Goal: Check status: Check status

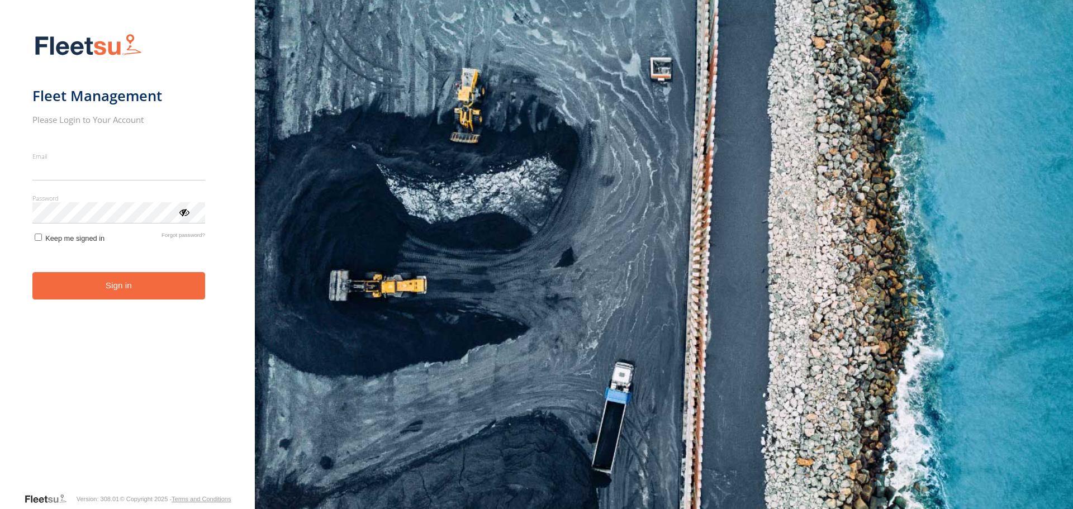
type input "**********"
click at [165, 296] on button "Sign in" at bounding box center [118, 285] width 173 height 27
click at [149, 277] on button "Sign in" at bounding box center [118, 285] width 173 height 27
click at [108, 282] on button "Sign in" at bounding box center [118, 285] width 173 height 27
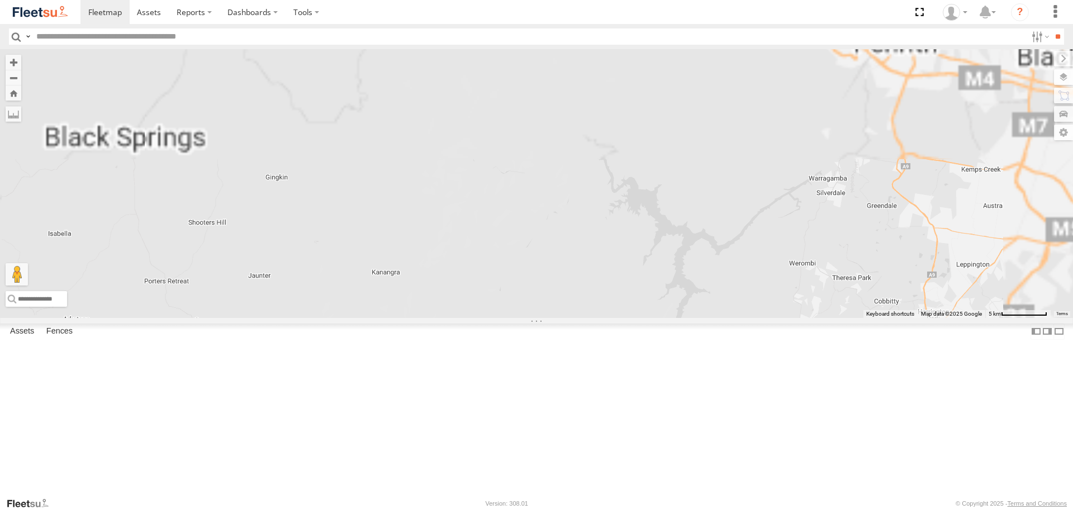
drag, startPoint x: 662, startPoint y: 145, endPoint x: 589, endPoint y: 414, distance: 279.1
click at [601, 317] on div "LDV VAN Ford Transit 2019" at bounding box center [536, 183] width 1073 height 268
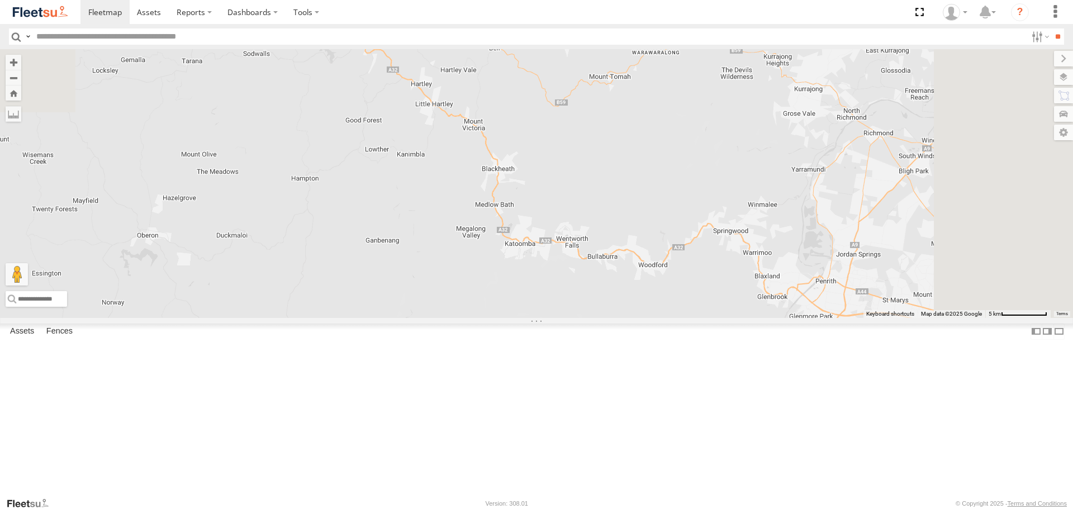
drag, startPoint x: 618, startPoint y: 121, endPoint x: 577, endPoint y: 331, distance: 214.5
click at [577, 317] on div "LDV VAN Ford Transit 2019" at bounding box center [536, 183] width 1073 height 268
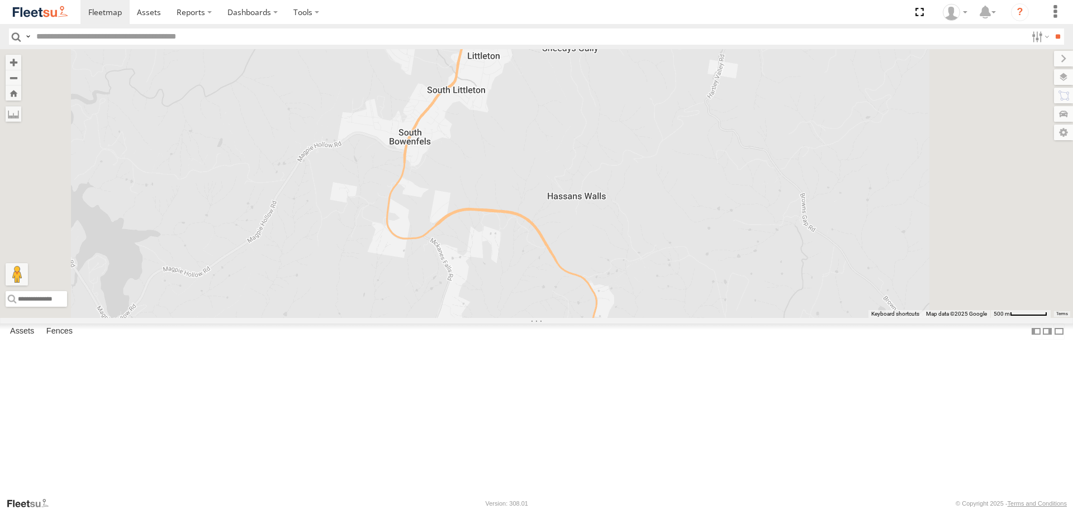
drag, startPoint x: 561, startPoint y: 98, endPoint x: 547, endPoint y: 183, distance: 86.0
click at [552, 188] on div "LDV VAN Ford Transit 2019" at bounding box center [536, 183] width 1073 height 268
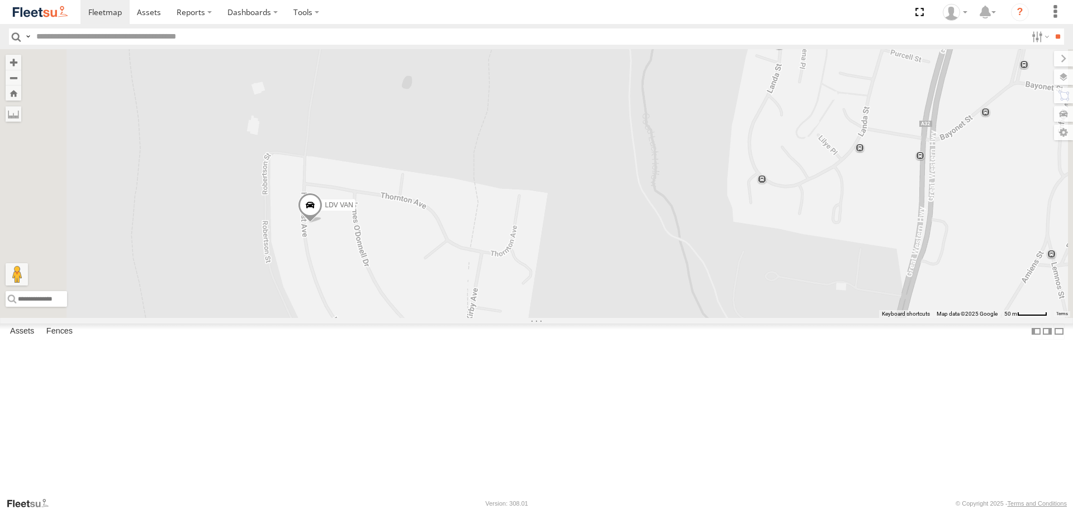
drag, startPoint x: 528, startPoint y: 237, endPoint x: 605, endPoint y: 174, distance: 99.2
click at [605, 174] on div "LDV VAN Ford Transit 2019" at bounding box center [536, 183] width 1073 height 268
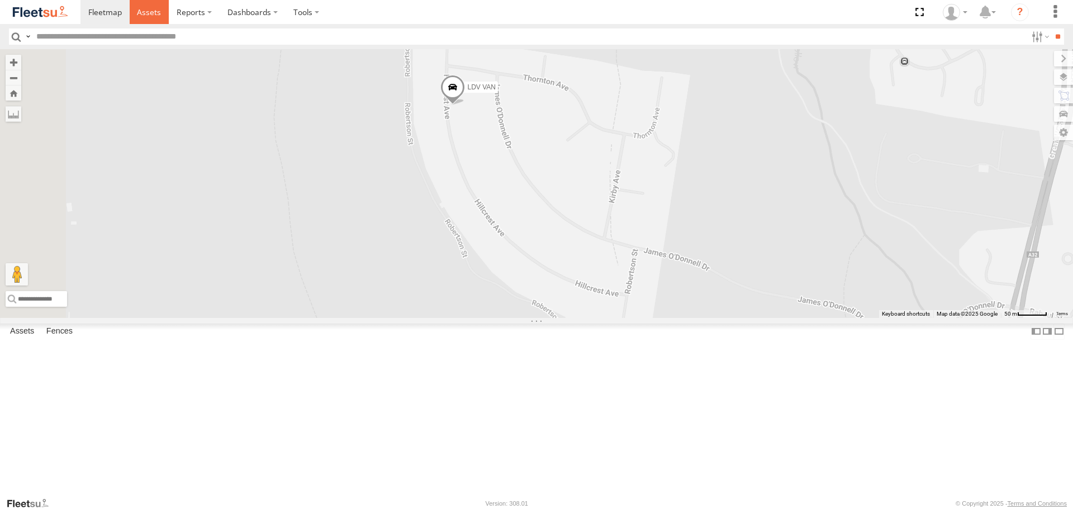
click at [143, 10] on span at bounding box center [149, 12] width 24 height 11
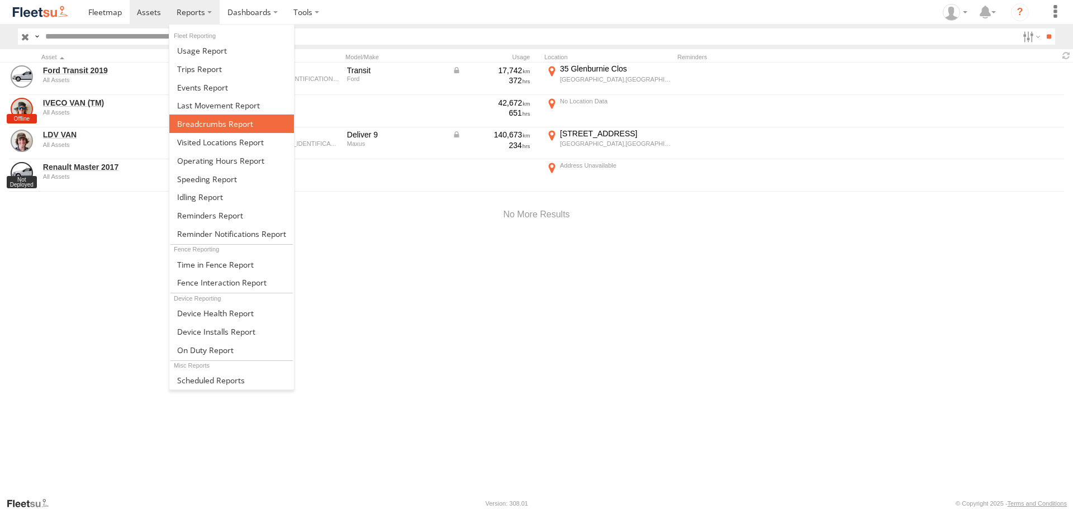
click at [227, 132] on link at bounding box center [231, 124] width 125 height 18
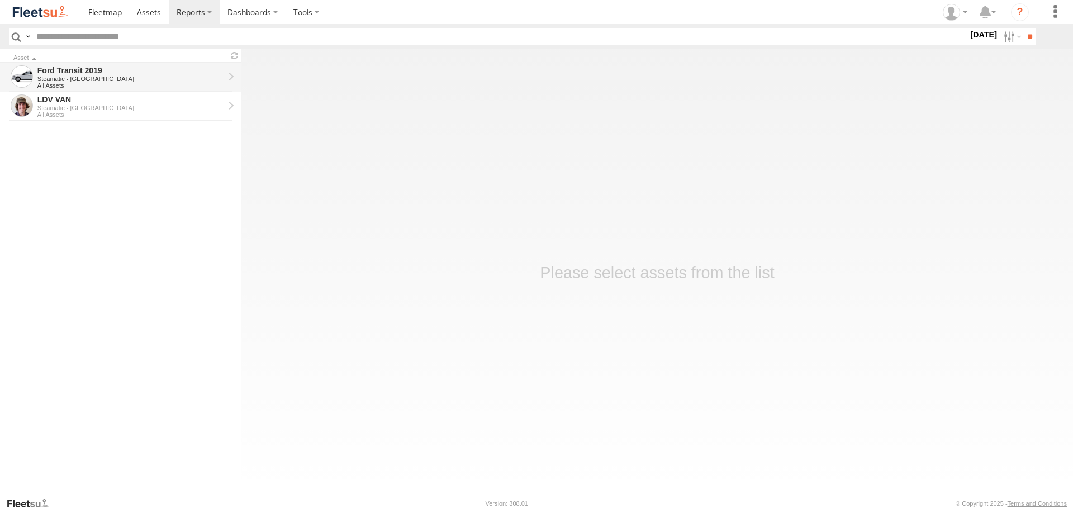
click at [127, 88] on div "All Assets" at bounding box center [130, 85] width 187 height 7
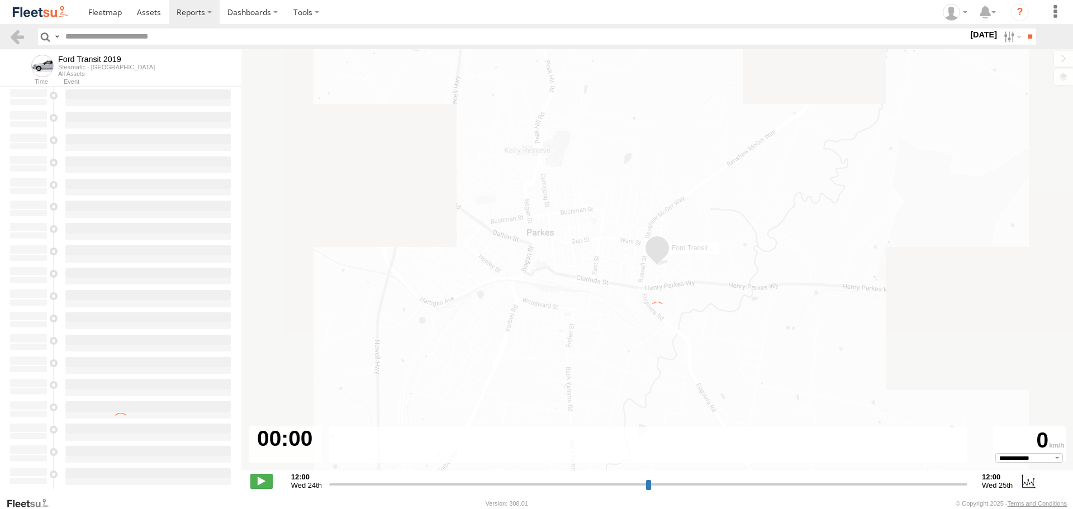
type input "**********"
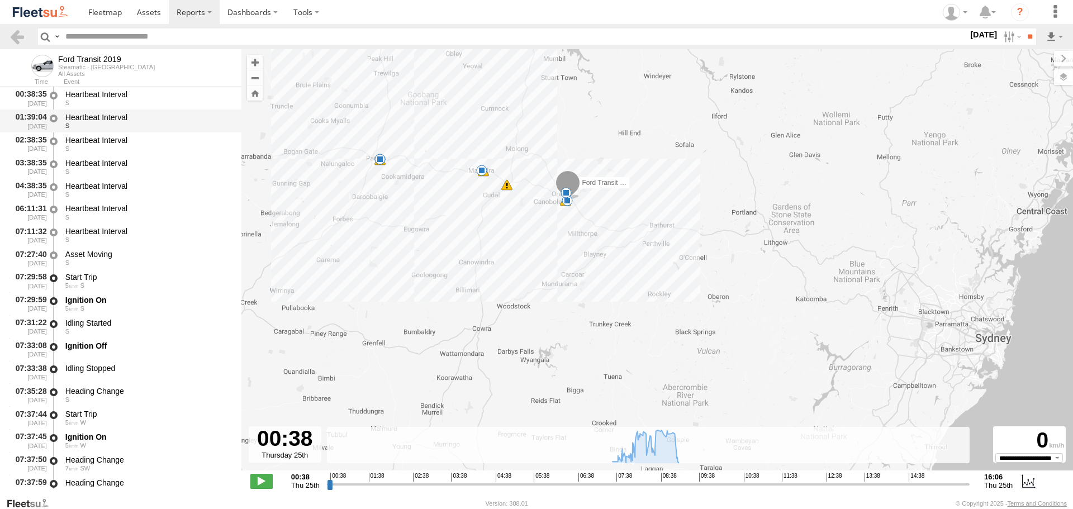
drag, startPoint x: 569, startPoint y: 278, endPoint x: 209, endPoint y: 116, distance: 394.7
click at [342, 179] on div "Ford Transit 2019 07:33 Thu 07:52 Thu 08:20 Thu 08:27 Thu 08:31 Thu 09:04 Thu 0…" at bounding box center [657, 265] width 832 height 433
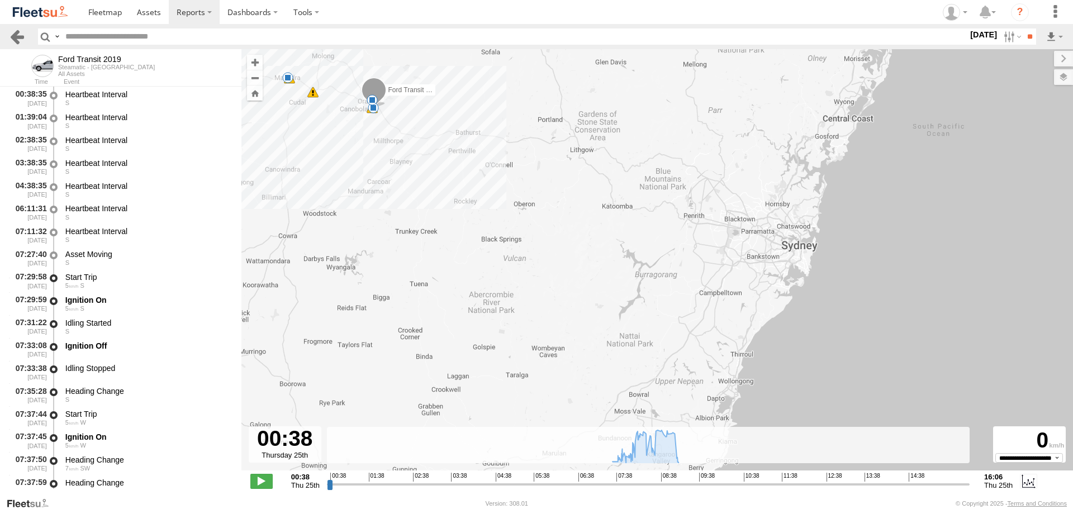
click at [21, 34] on link at bounding box center [17, 37] width 16 height 16
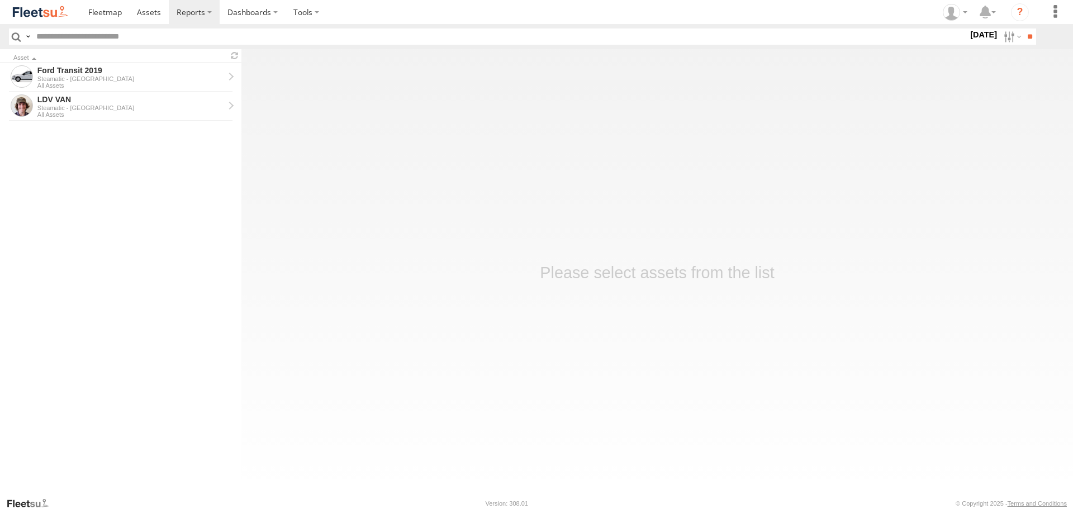
drag, startPoint x: 575, startPoint y: 257, endPoint x: 421, endPoint y: 219, distance: 158.5
click at [573, 258] on main "Asset Ford Transit 2019 Steamatic - Central West All Assets LDV VAN Steamatic -…" at bounding box center [536, 273] width 1073 height 448
click at [162, 109] on div "Steamatic - [GEOGRAPHIC_DATA]" at bounding box center [130, 108] width 187 height 7
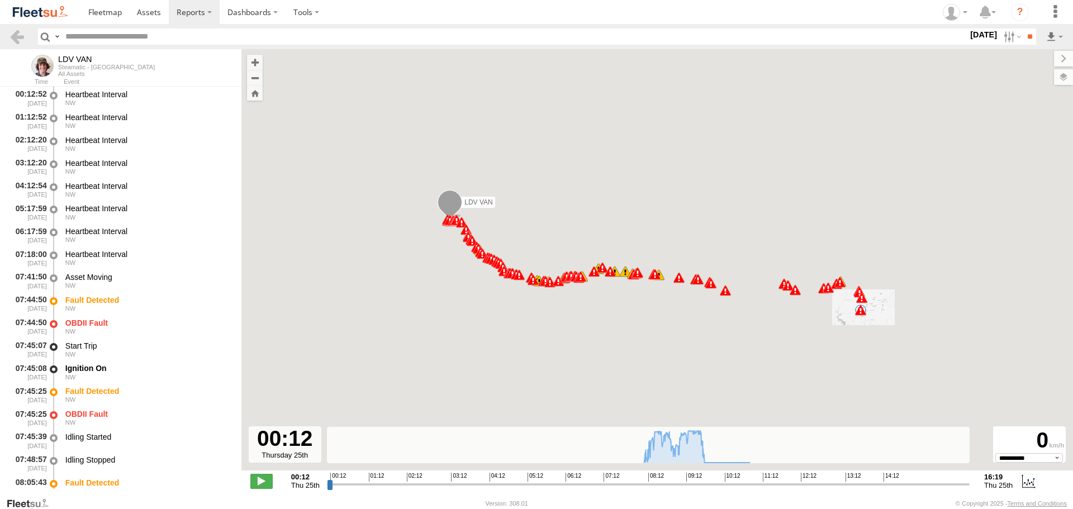
type input "**********"
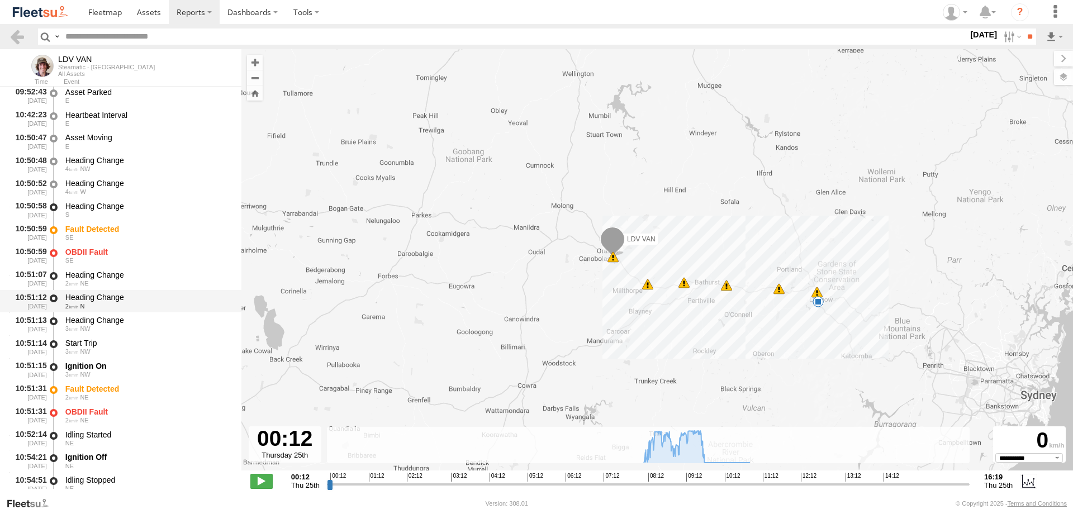
scroll to position [8614, 0]
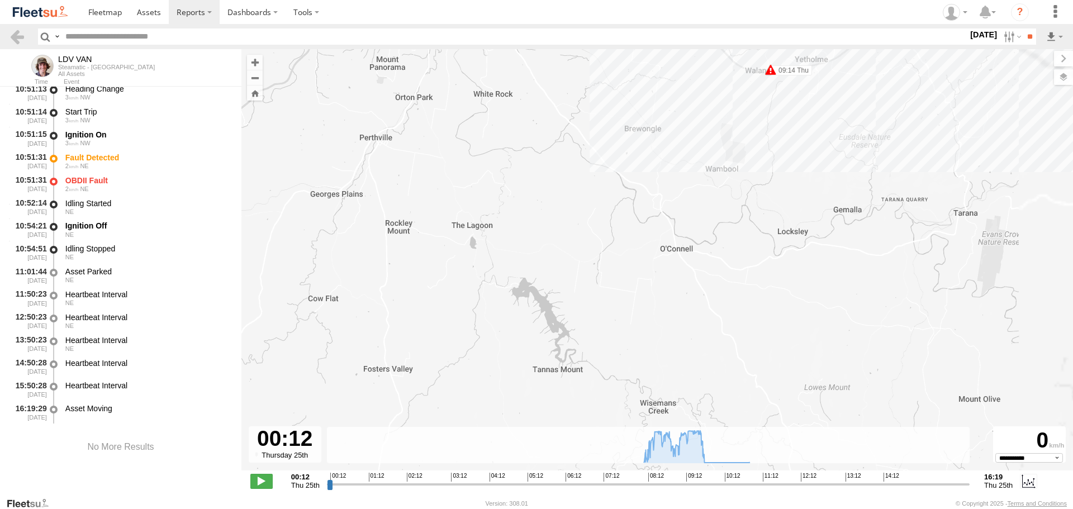
drag, startPoint x: 867, startPoint y: 249, endPoint x: 315, endPoint y: 187, distance: 555.1
click at [418, 241] on div "LDV VAN 09:44 Thu 10:54 Thu 08:36 Thu 08:37 Thu 08:38 Thu 08:39 Thu 09:11 Thu 0…" at bounding box center [657, 265] width 832 height 433
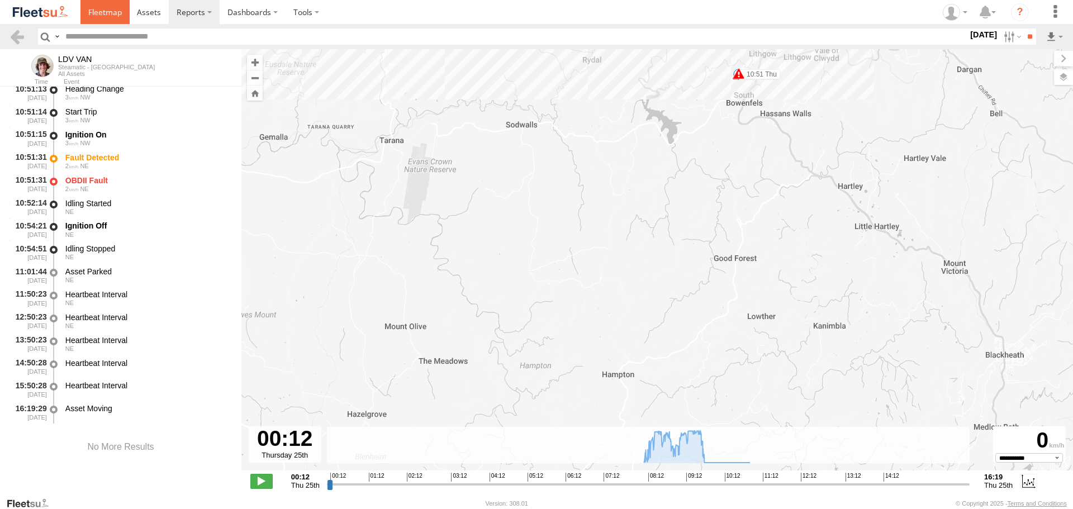
click at [97, 22] on link at bounding box center [104, 12] width 49 height 24
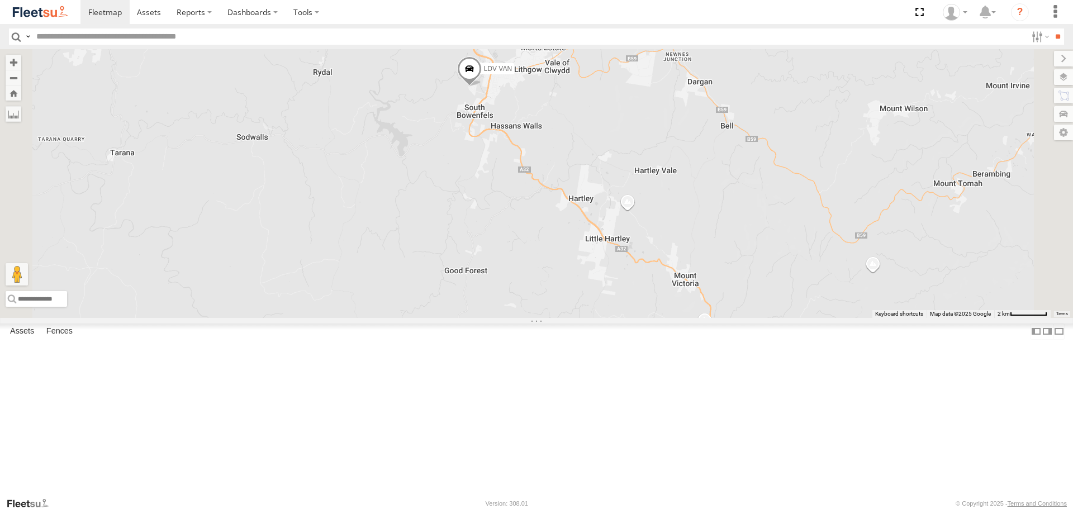
drag, startPoint x: 600, startPoint y: 225, endPoint x: 601, endPoint y: 356, distance: 131.3
click at [601, 317] on div "LDV VAN Ford Transit 2019" at bounding box center [536, 183] width 1073 height 268
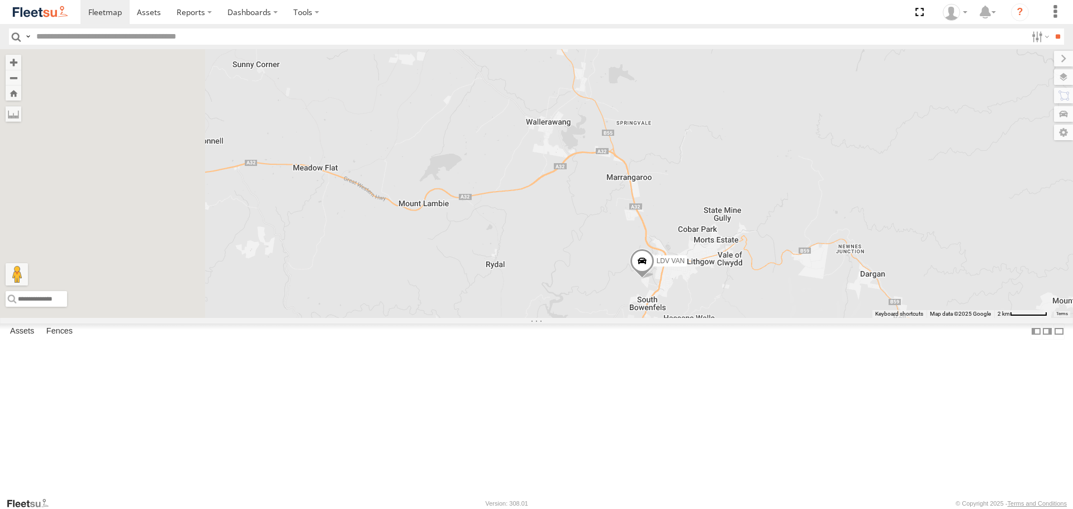
drag, startPoint x: 500, startPoint y: 183, endPoint x: 624, endPoint y: 298, distance: 169.2
click at [667, 317] on div "LDV VAN Ford Transit 2019" at bounding box center [536, 183] width 1073 height 268
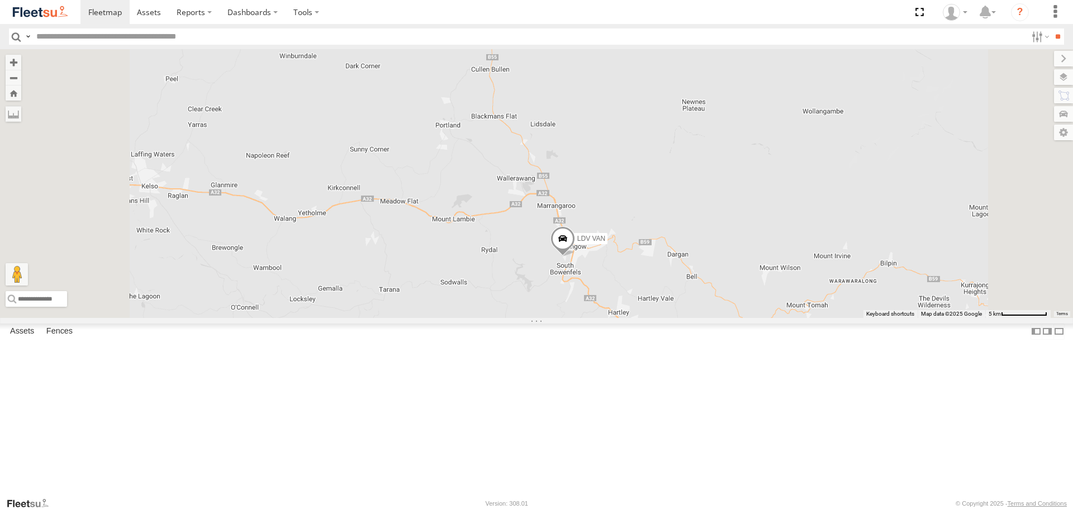
drag, startPoint x: 464, startPoint y: 187, endPoint x: 678, endPoint y: 207, distance: 215.0
click at [677, 207] on div "LDV VAN Ford Transit 2019" at bounding box center [536, 183] width 1073 height 268
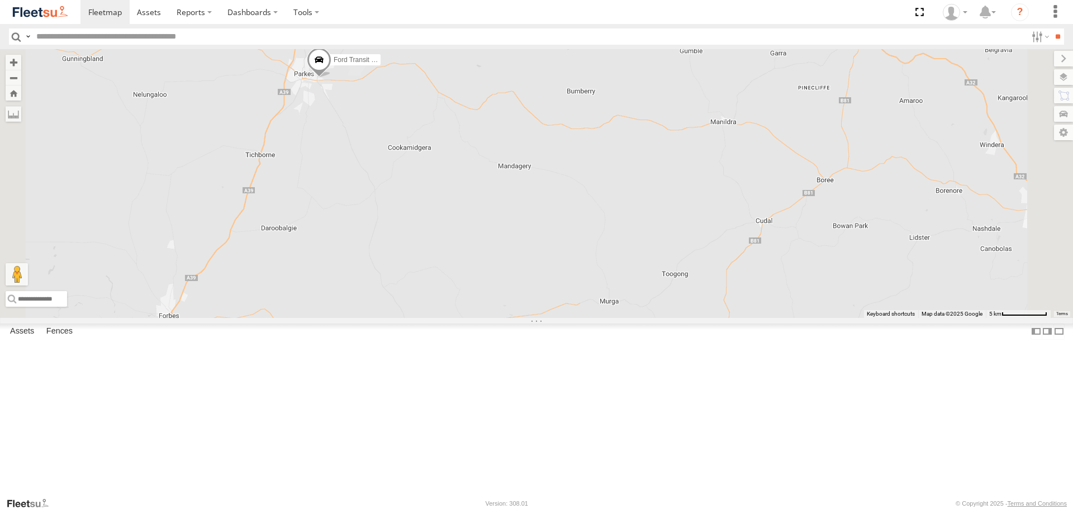
drag, startPoint x: 448, startPoint y: 166, endPoint x: 468, endPoint y: 221, distance: 59.1
click at [468, 221] on div "LDV VAN Ford Transit 2019" at bounding box center [536, 183] width 1073 height 268
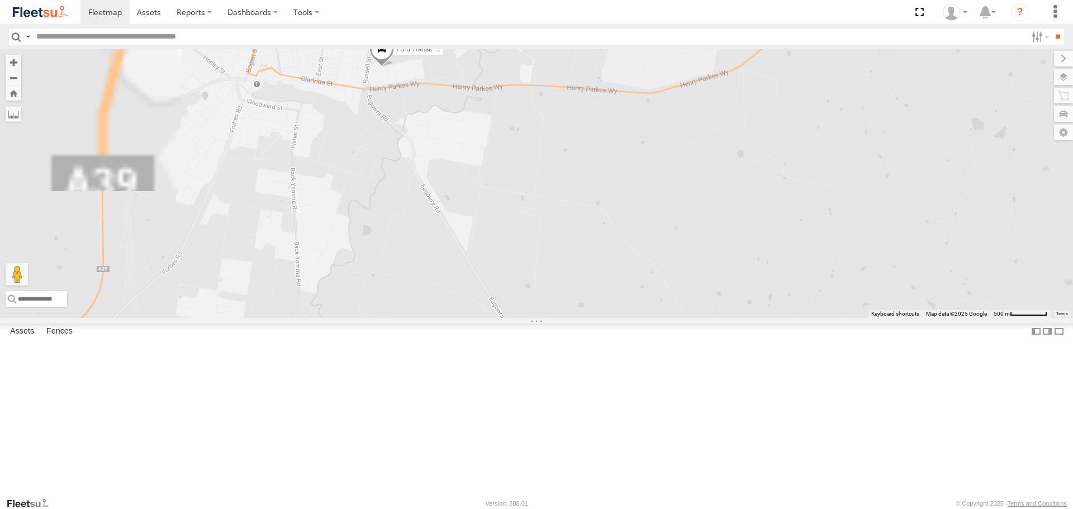
drag, startPoint x: 510, startPoint y: 215, endPoint x: 519, endPoint y: 300, distance: 84.9
click at [519, 300] on div "LDV VAN Ford Transit 2019" at bounding box center [536, 183] width 1073 height 268
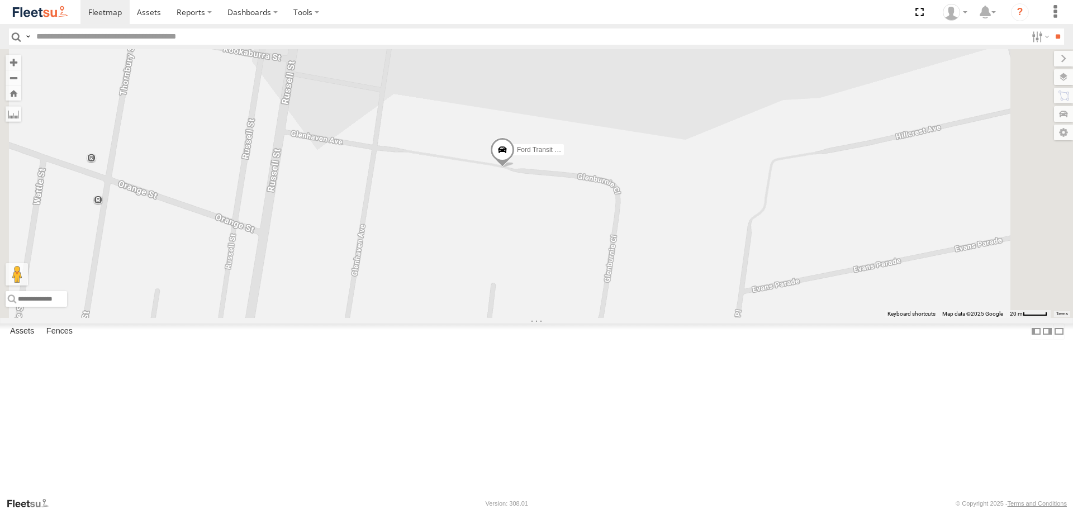
drag, startPoint x: 789, startPoint y: 355, endPoint x: 757, endPoint y: 264, distance: 96.2
click at [758, 269] on div "LDV VAN Ford Transit 2019" at bounding box center [536, 183] width 1073 height 268
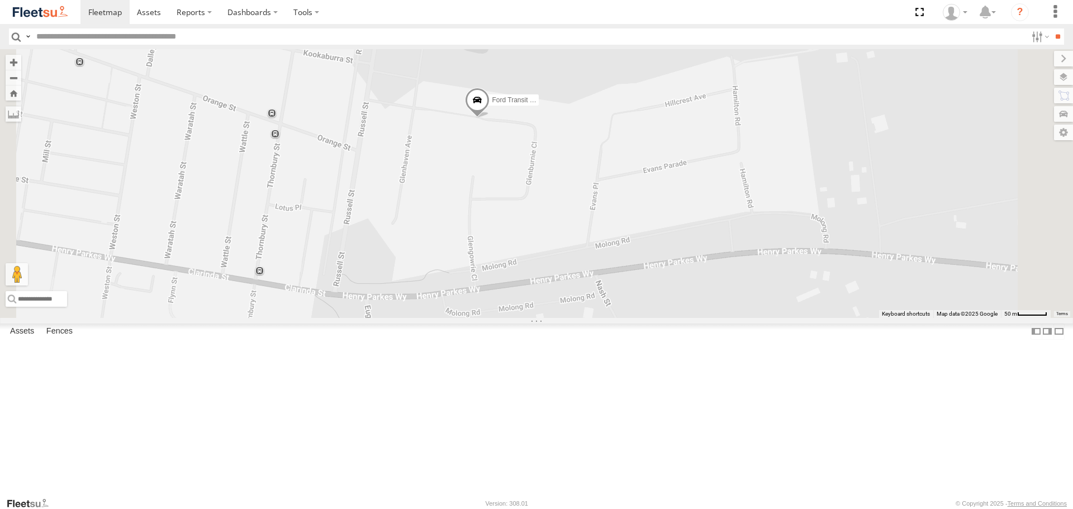
click at [490, 118] on span at bounding box center [477, 103] width 25 height 30
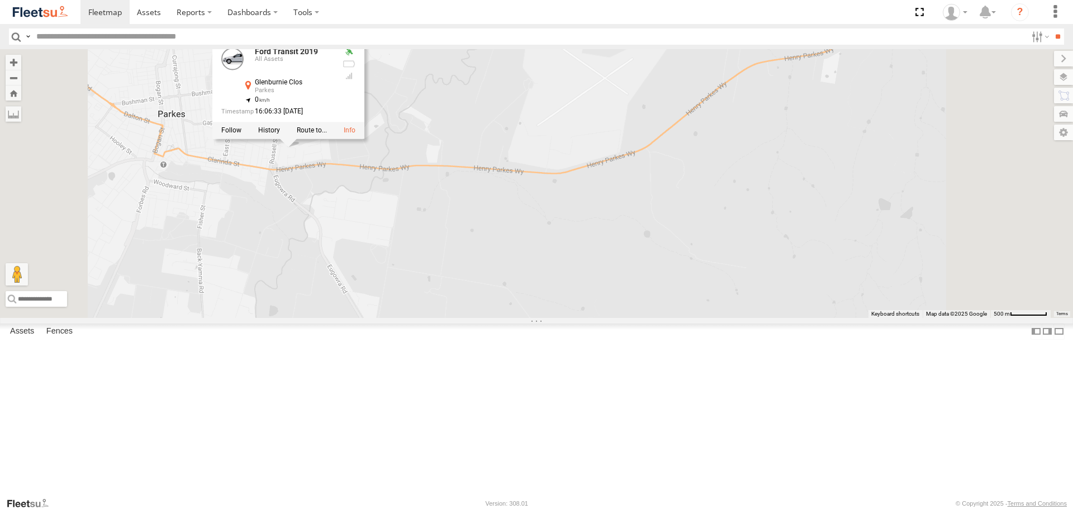
click at [433, 317] on div "LDV VAN Ford Transit 2019 Ford Transit 2019 All Assets Glenburnie Clos Parkes -…" at bounding box center [536, 183] width 1073 height 268
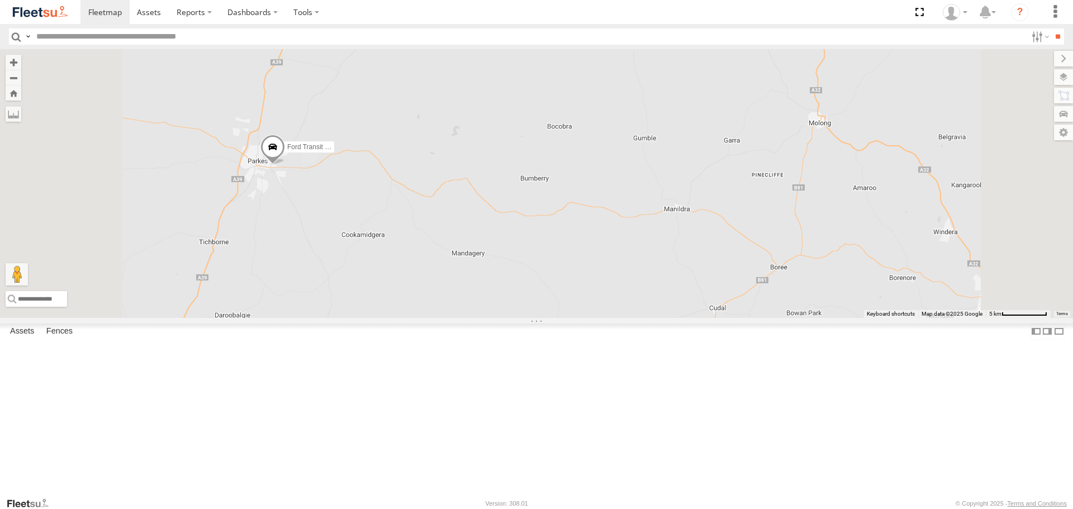
click at [69, 44] on input "text" at bounding box center [529, 37] width 995 height 16
click at [0, 0] on span at bounding box center [0, 0] width 0 height 0
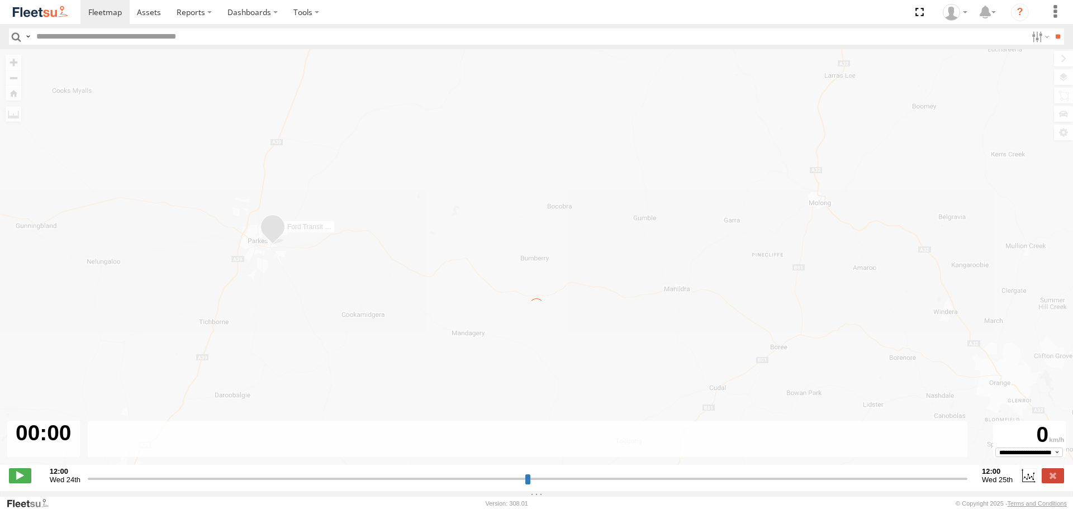
type input "**********"
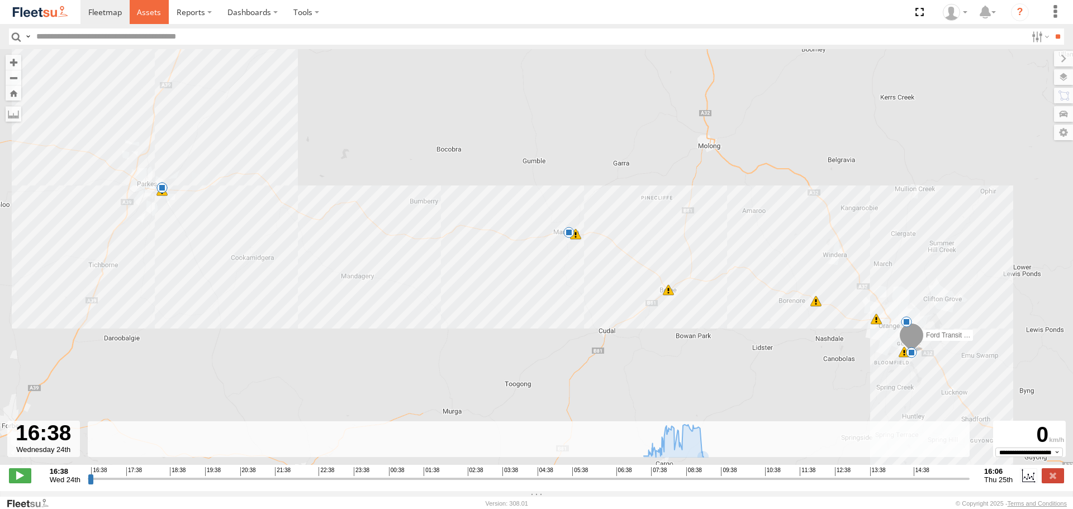
click at [151, 13] on span at bounding box center [149, 12] width 24 height 11
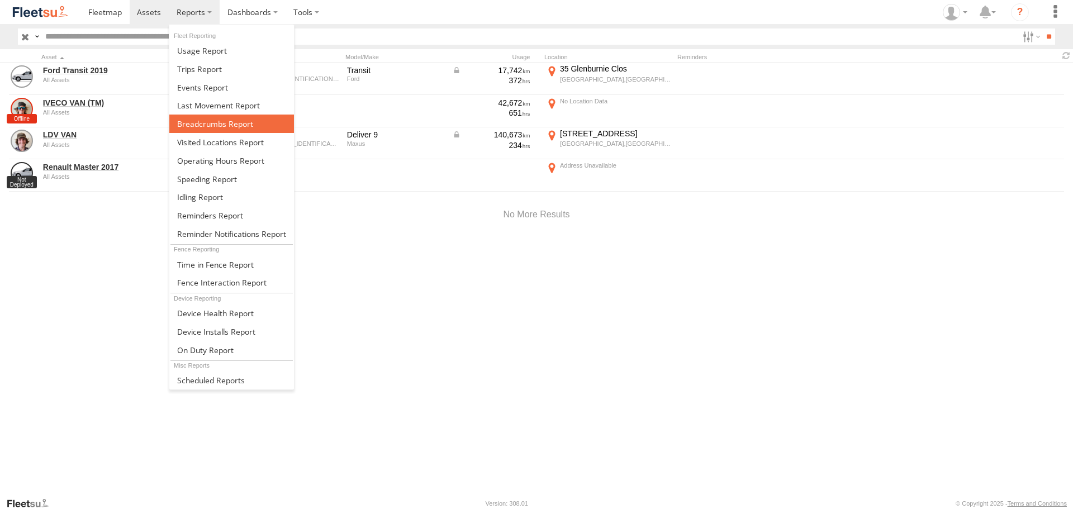
click at [217, 129] on span at bounding box center [215, 123] width 76 height 11
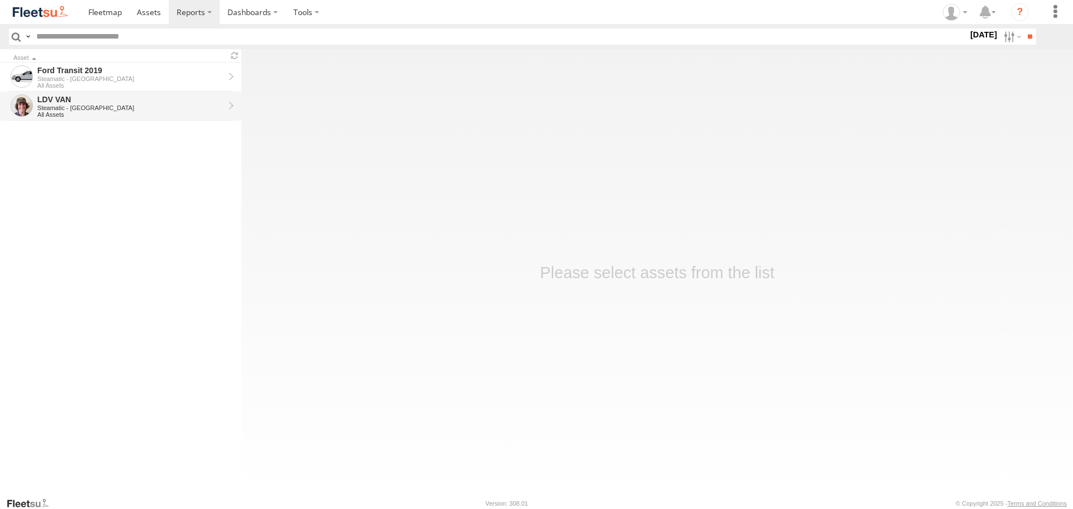
click at [112, 98] on div "LDV VAN" at bounding box center [130, 99] width 187 height 10
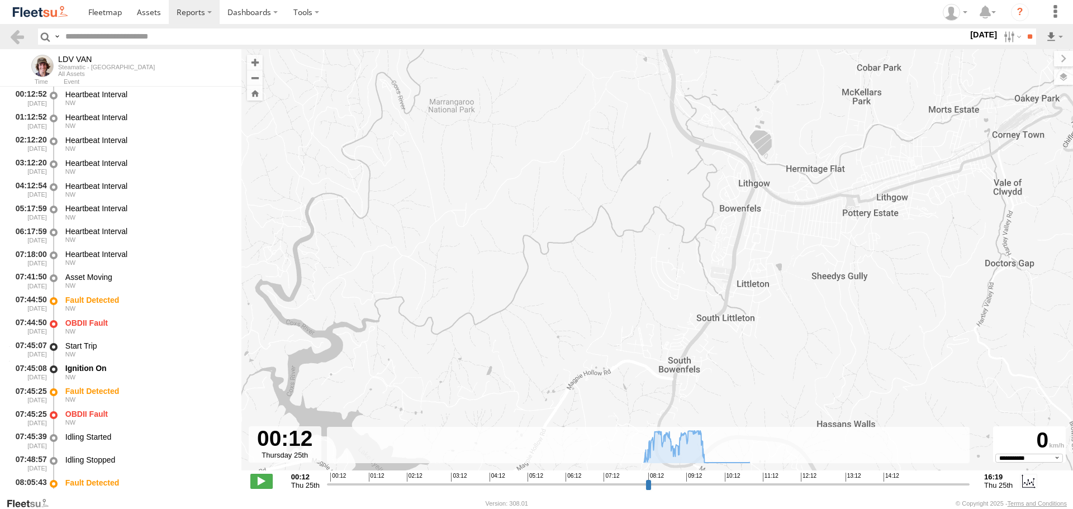
select select "**********"
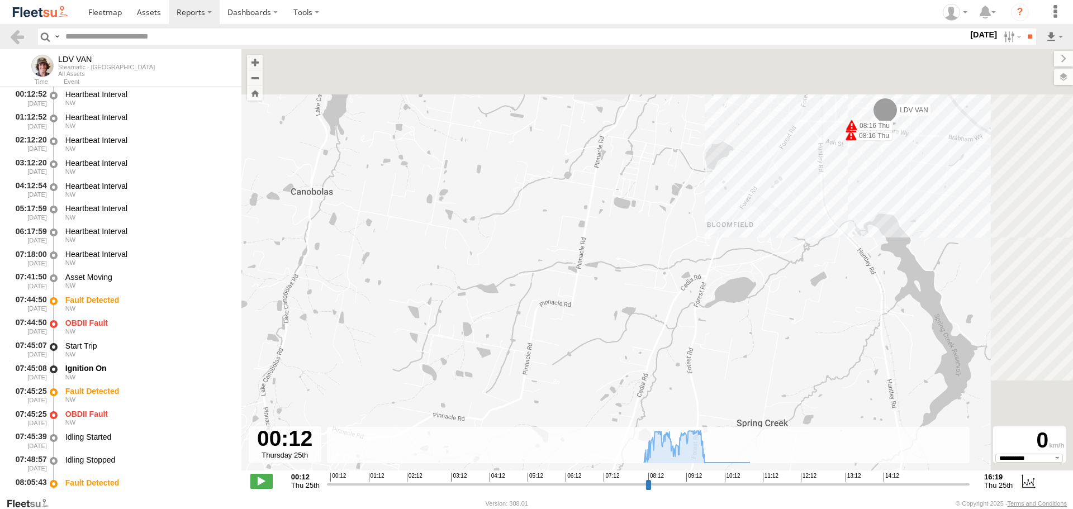
drag, startPoint x: 656, startPoint y: 147, endPoint x: 336, endPoint y: 216, distance: 327.1
click at [341, 216] on div "LDV VAN 08:45 Thu 08:47 Thu 08:48 Thu 09:14 Thu 09:14 Thu 09:22 Thu 09:22 Thu 0…" at bounding box center [657, 265] width 832 height 433
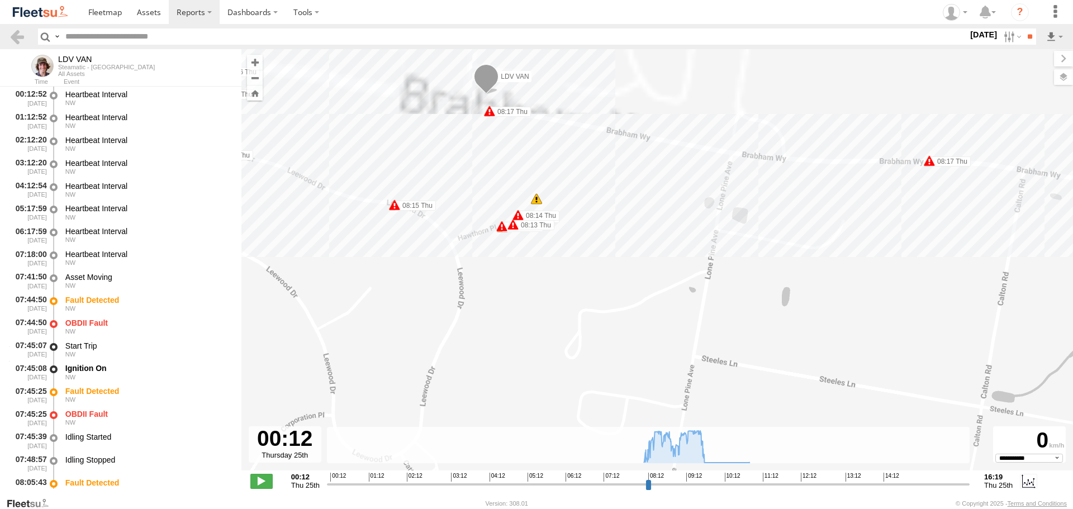
drag, startPoint x: 614, startPoint y: 155, endPoint x: 614, endPoint y: 250, distance: 94.4
click at [614, 250] on div "LDV VAN 08:45 Thu 08:47 Thu 08:48 Thu 09:14 Thu 09:14 Thu 09:22 Thu 09:22 Thu 0…" at bounding box center [657, 265] width 832 height 433
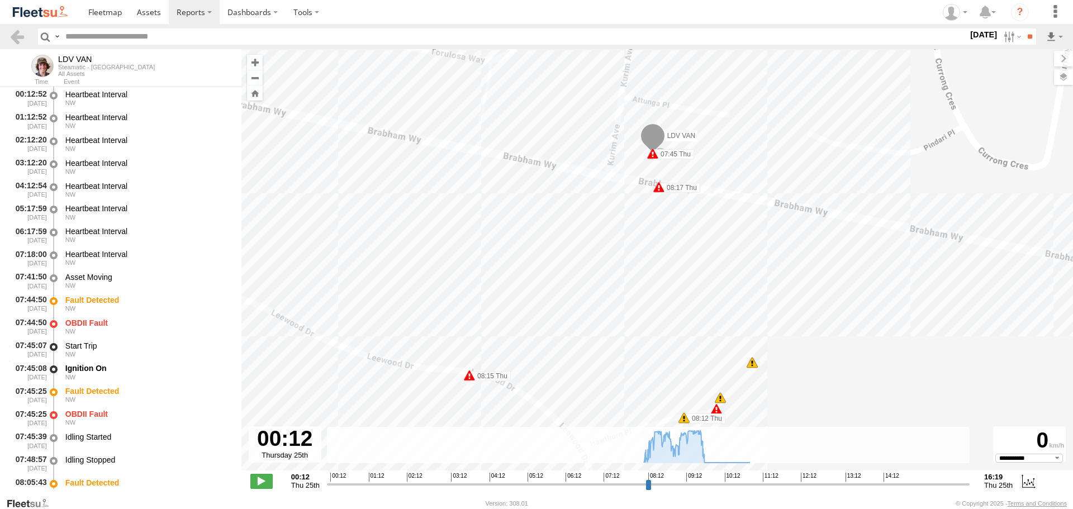
drag, startPoint x: 388, startPoint y: 121, endPoint x: 477, endPoint y: 102, distance: 90.4
click at [477, 102] on div "LDV VAN 08:45 Thu 08:47 Thu 08:48 Thu 09:14 Thu 09:14 Thu 09:22 Thu 09:22 Thu 0…" at bounding box center [657, 265] width 832 height 433
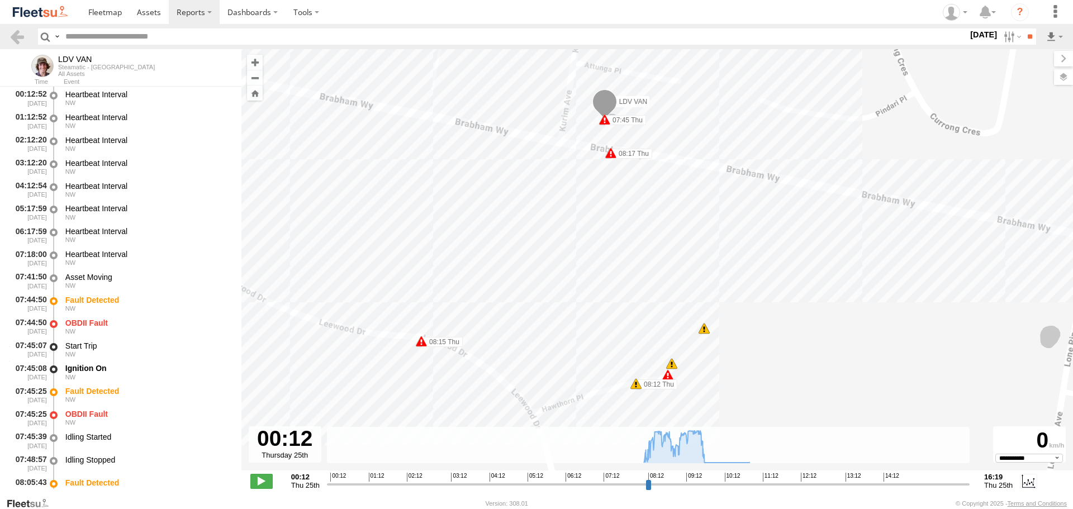
drag, startPoint x: 572, startPoint y: 168, endPoint x: 524, endPoint y: 228, distance: 77.1
click at [524, 228] on div "LDV VAN 08:45 Thu 08:47 Thu 08:48 Thu 09:14 Thu 09:14 Thu 09:22 Thu 09:22 Thu 0…" at bounding box center [657, 265] width 832 height 433
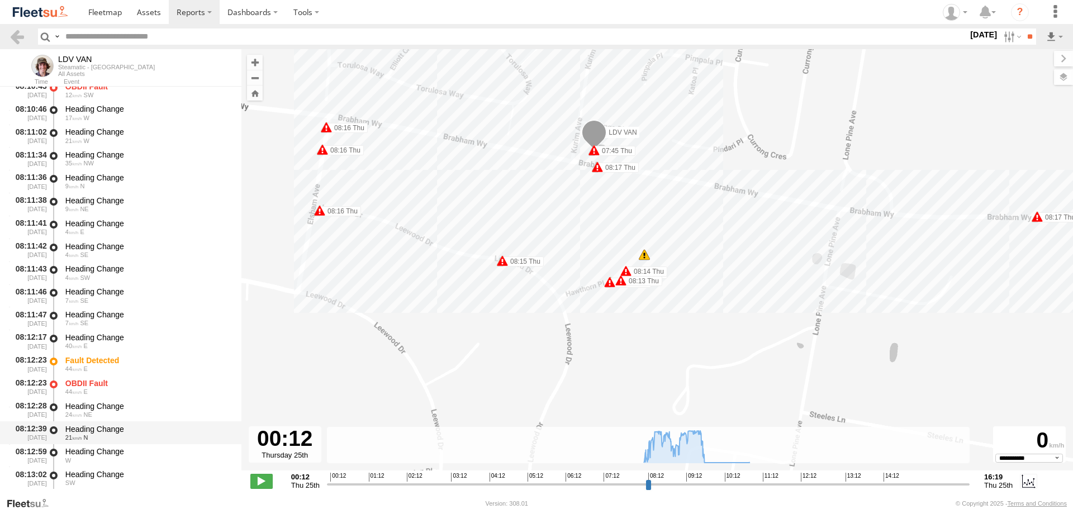
scroll to position [1062, 0]
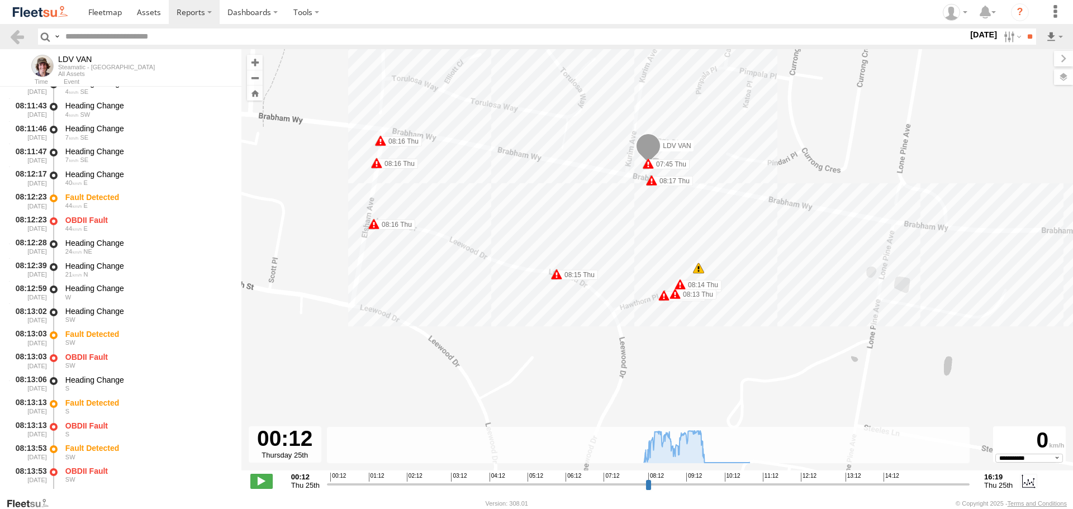
drag, startPoint x: 241, startPoint y: 236, endPoint x: 295, endPoint y: 246, distance: 54.7
click at [294, 255] on div "LDV VAN 08:45 Thu 08:47 Thu 08:48 Thu 09:14 Thu 09:14 Thu 09:22 Thu 09:22 Thu 0…" at bounding box center [657, 265] width 832 height 433
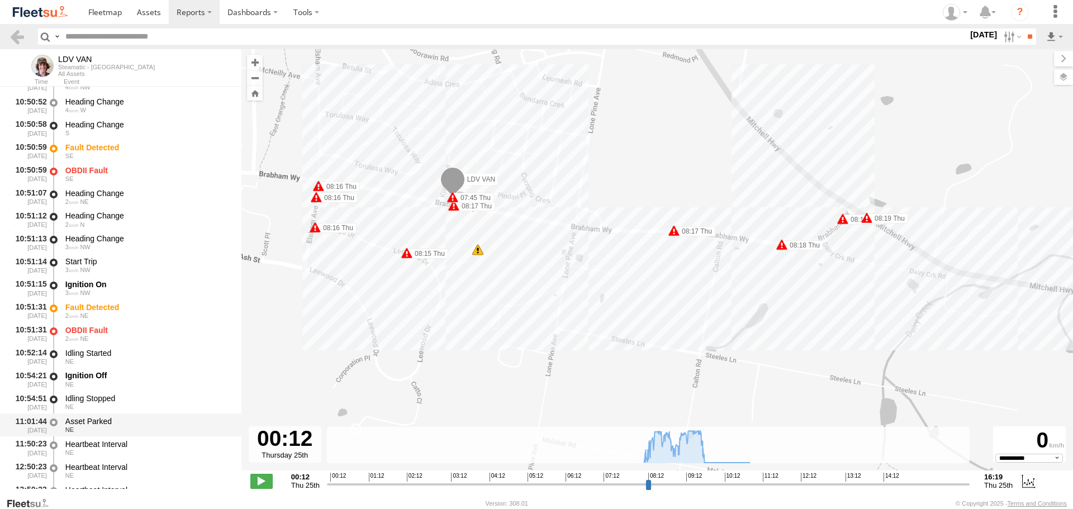
scroll to position [8614, 0]
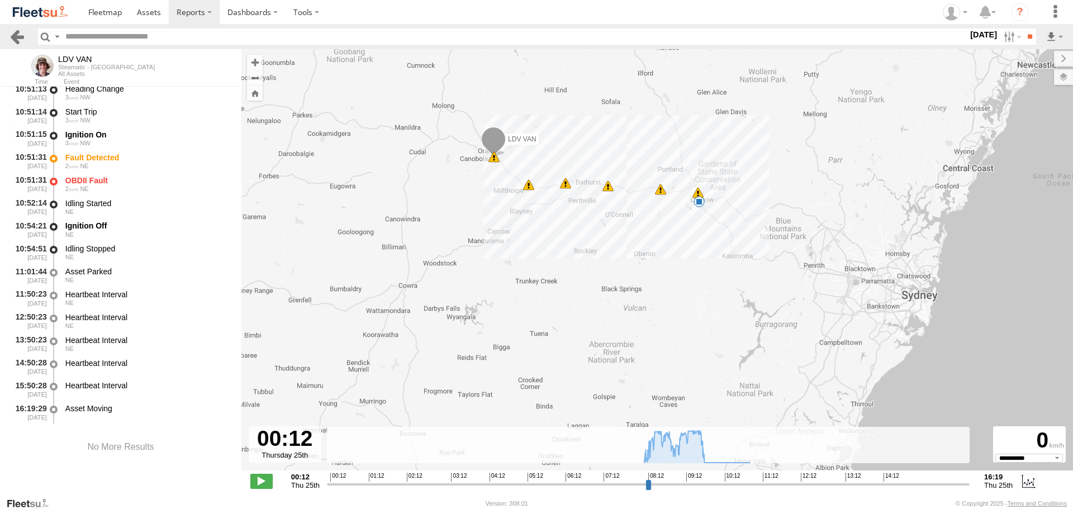
click at [21, 31] on link at bounding box center [17, 37] width 16 height 16
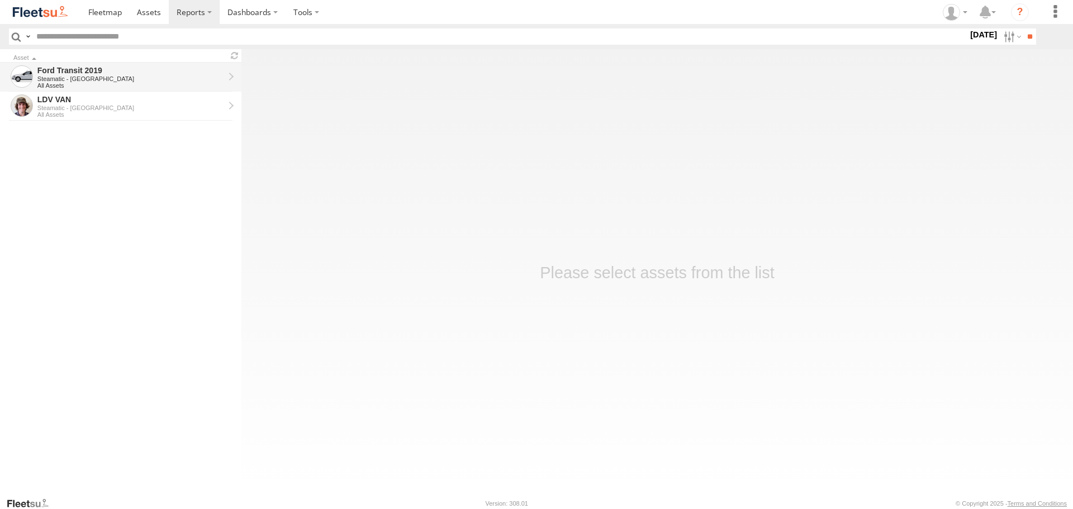
click at [156, 83] on div "All Assets" at bounding box center [130, 85] width 187 height 7
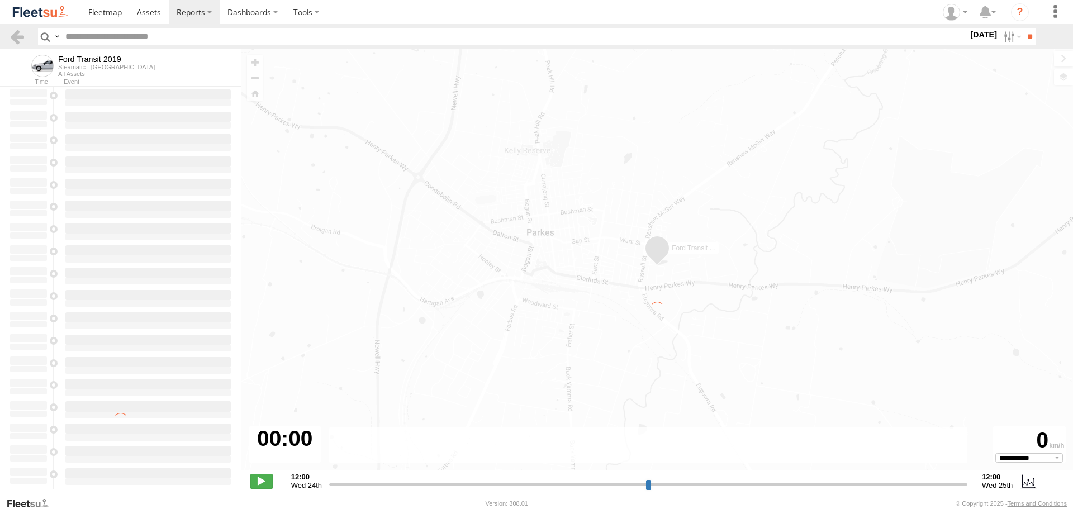
type input "**********"
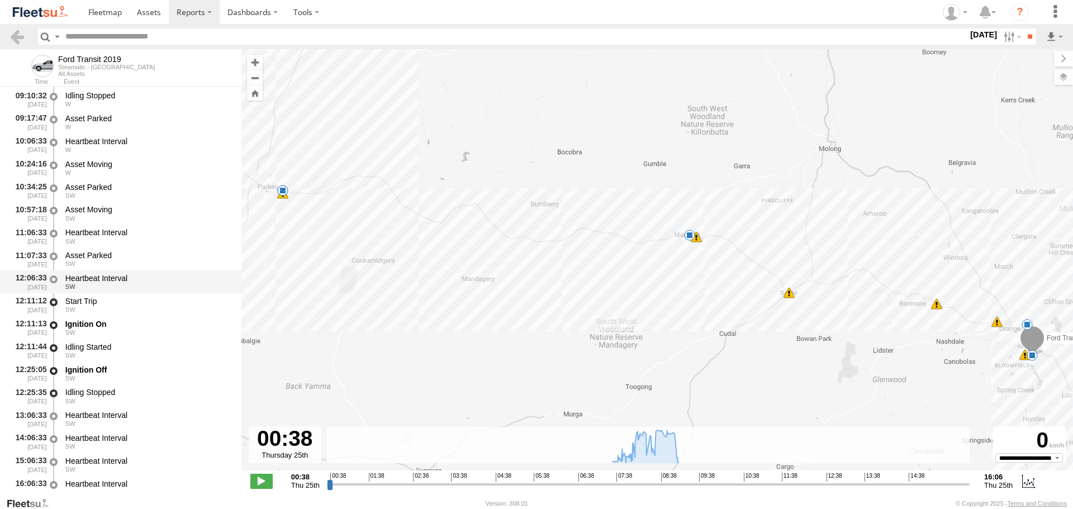
scroll to position [3316, 0]
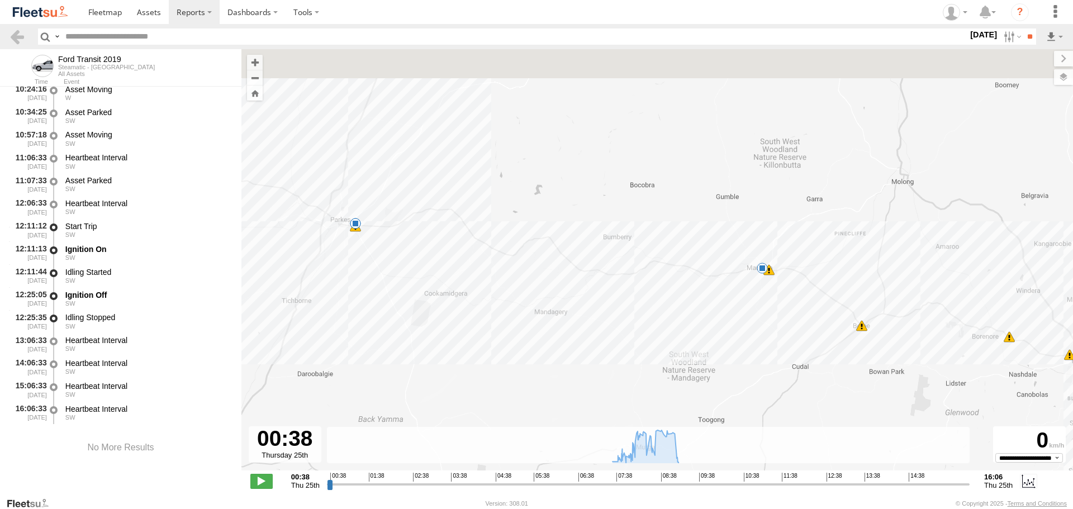
drag, startPoint x: 390, startPoint y: 279, endPoint x: 471, endPoint y: 341, distance: 101.7
click at [471, 341] on div "Ford Transit 2019 07:33 Thu 07:52 Thu 08:03 Thu 08:08 Thu 08:20 Thu 08:27 Thu 0…" at bounding box center [657, 265] width 832 height 433
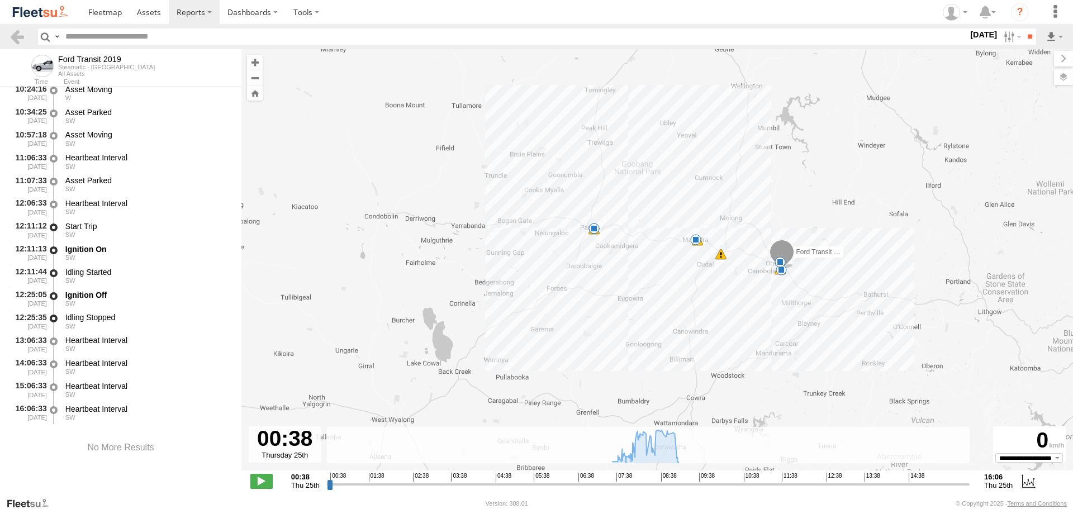
drag, startPoint x: 735, startPoint y: 154, endPoint x: 853, endPoint y: 142, distance: 118.6
click at [853, 142] on div "Ford Transit 2019 07:33 Thu 07:52 Thu 08:20 Thu 08:27 Thu 08:31 Thu 09:04 Thu 0…" at bounding box center [657, 265] width 832 height 433
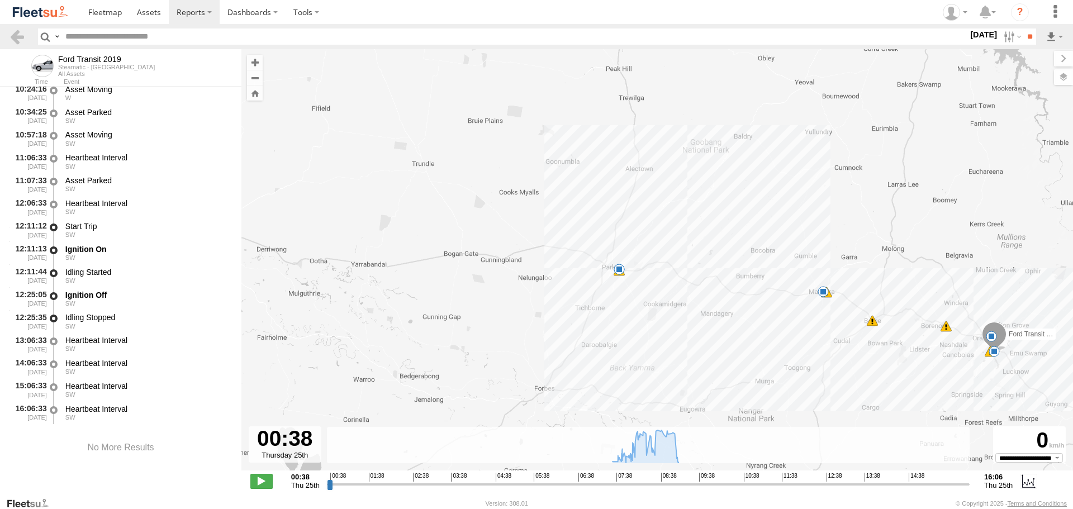
drag, startPoint x: 656, startPoint y: 204, endPoint x: 578, endPoint y: 201, distance: 78.3
click at [578, 201] on div "Ford Transit 2019 07:33 Thu 07:52 Thu 08:20 Thu 08:27 Thu 08:31 Thu 09:04 Thu 0…" at bounding box center [657, 265] width 832 height 433
